Goal: Information Seeking & Learning: Learn about a topic

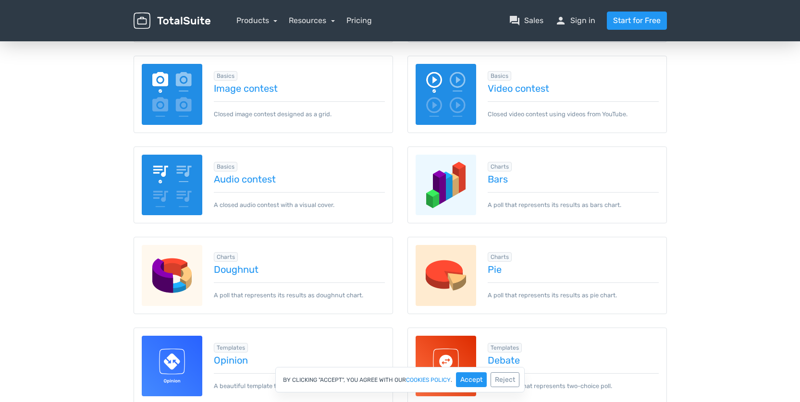
scroll to position [210, 0]
click at [257, 179] on link "Audio contest" at bounding box center [299, 179] width 171 height 11
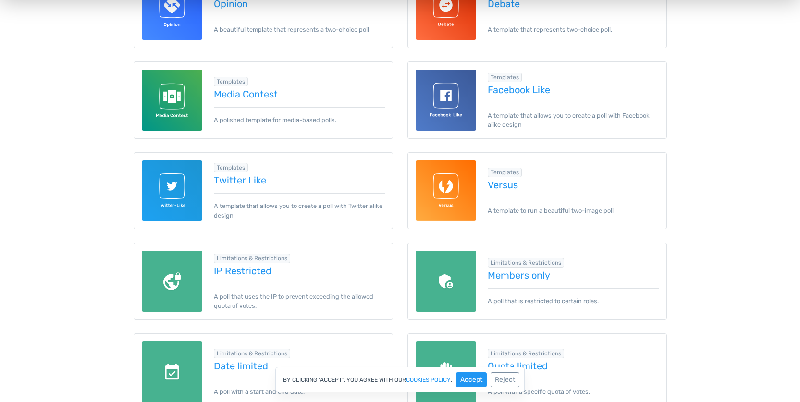
scroll to position [581, 0]
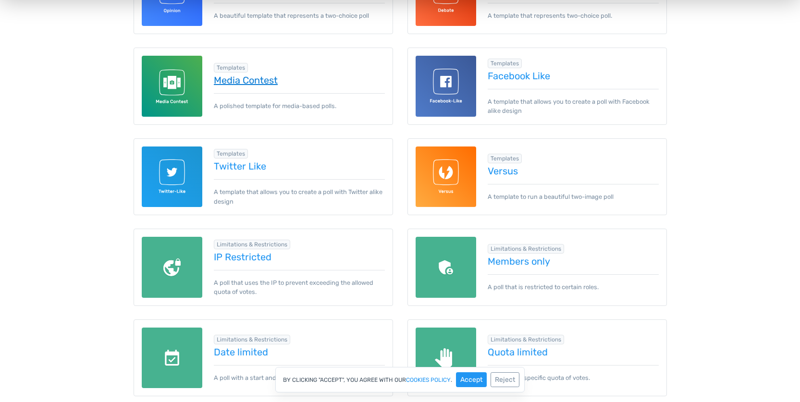
click at [258, 86] on link "Media Contest" at bounding box center [299, 80] width 171 height 11
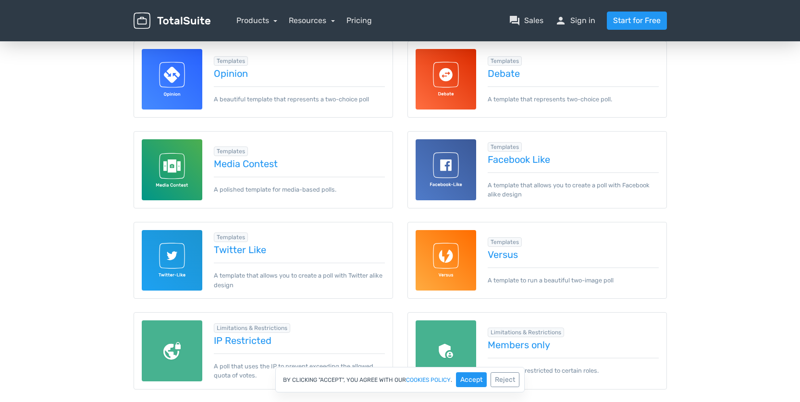
scroll to position [259, 0]
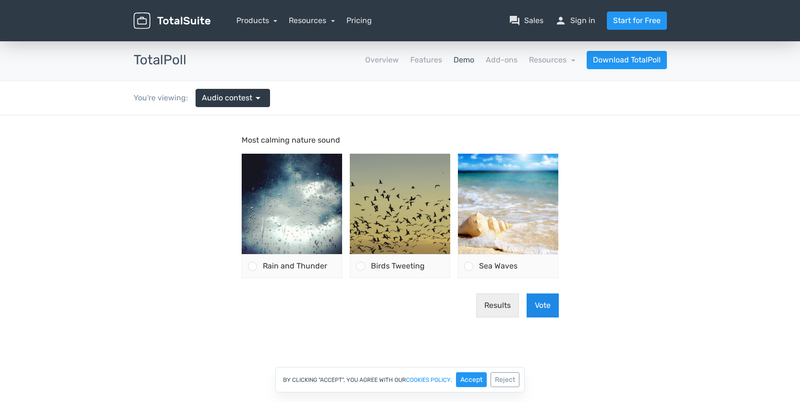
click at [547, 308] on button "Vote" at bounding box center [543, 306] width 32 height 24
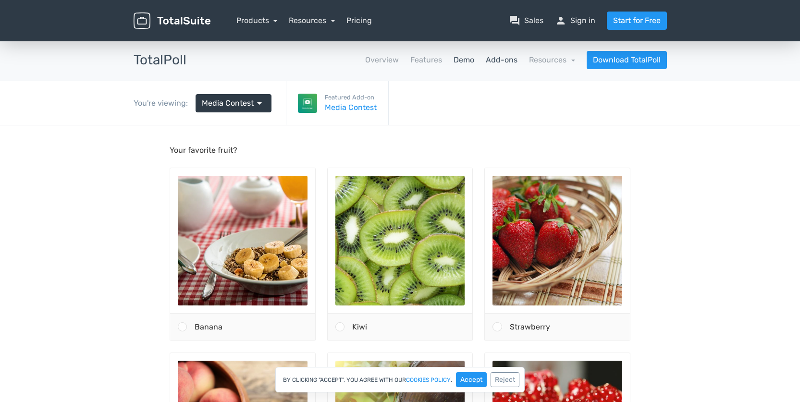
click at [500, 62] on link "Add-ons" at bounding box center [502, 60] width 32 height 12
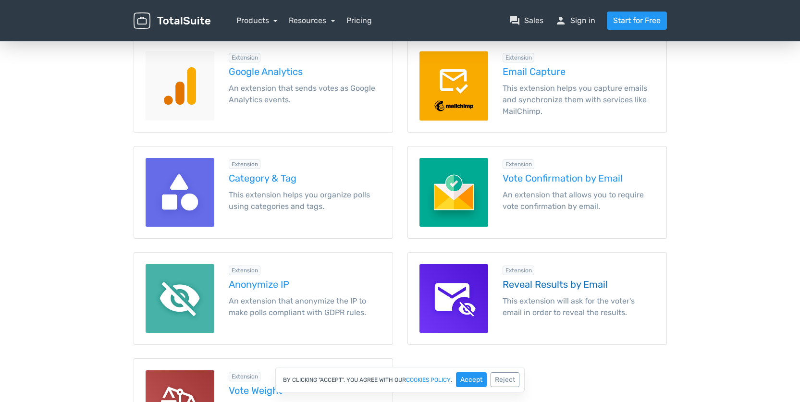
scroll to position [1105, 0]
